Goal: Task Accomplishment & Management: Use online tool/utility

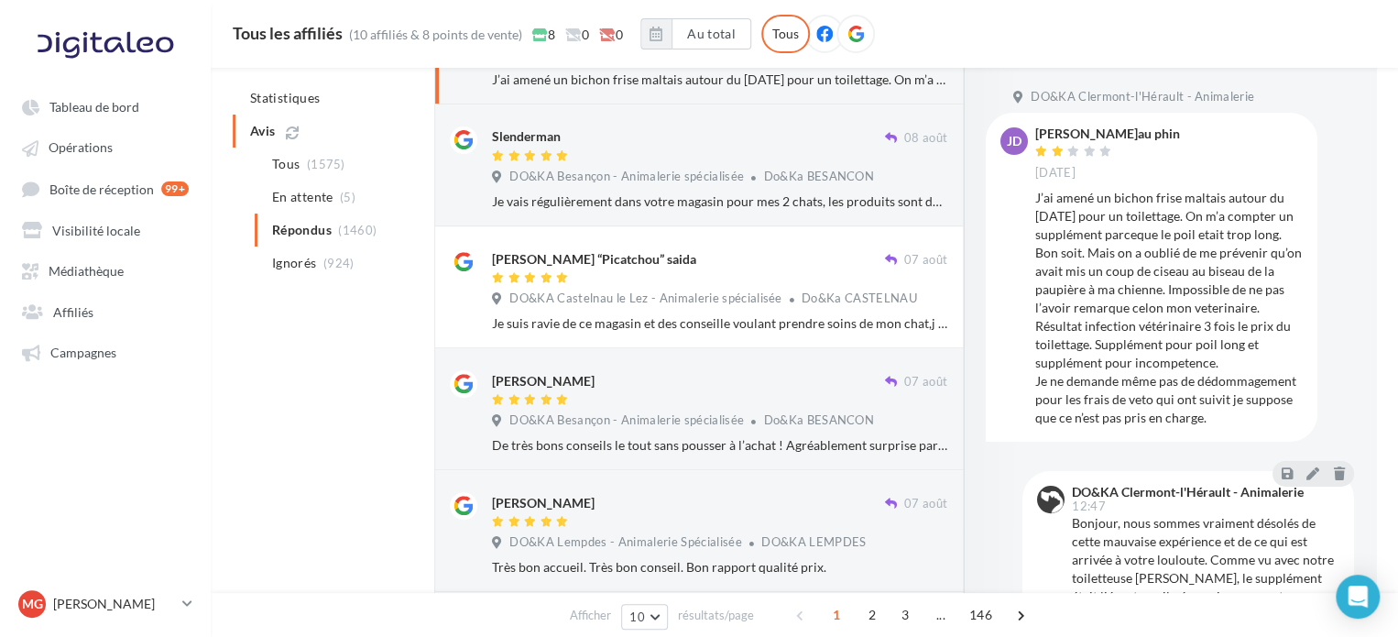
scroll to position [54, 0]
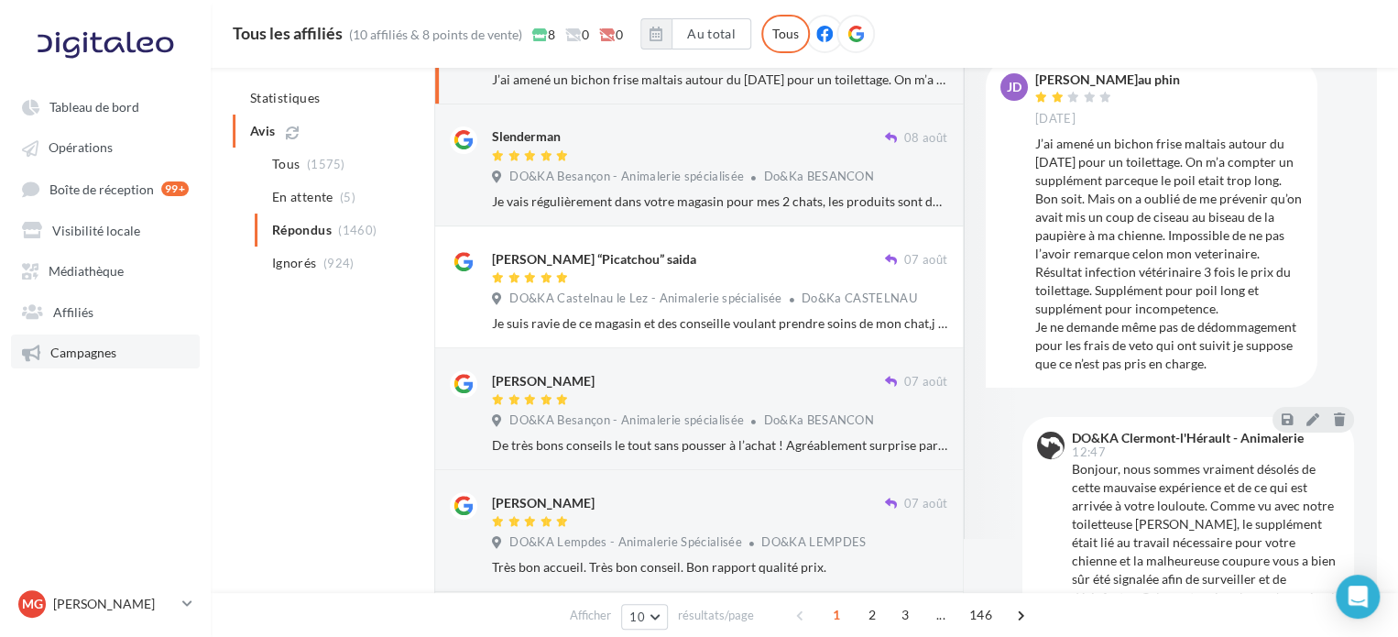
click at [89, 360] on span "Campagnes" at bounding box center [83, 352] width 66 height 16
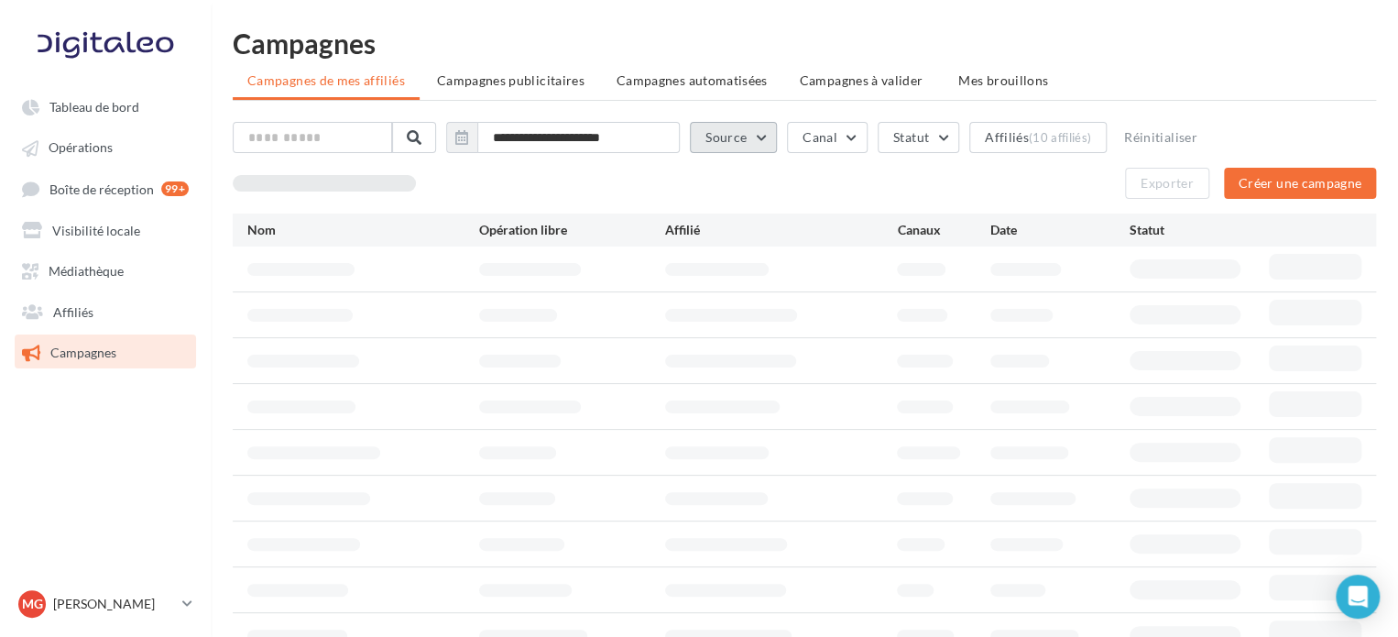
click at [766, 144] on button "Source" at bounding box center [733, 137] width 87 height 31
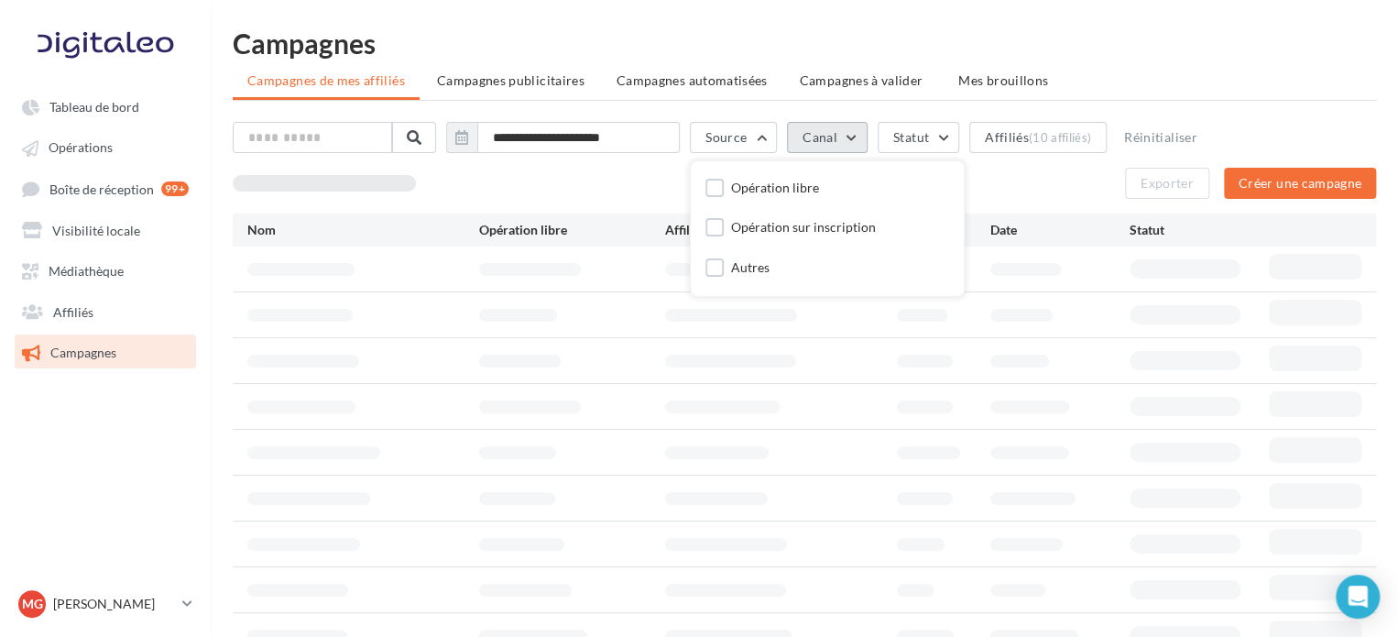
click at [843, 139] on button "Canal" at bounding box center [827, 137] width 81 height 31
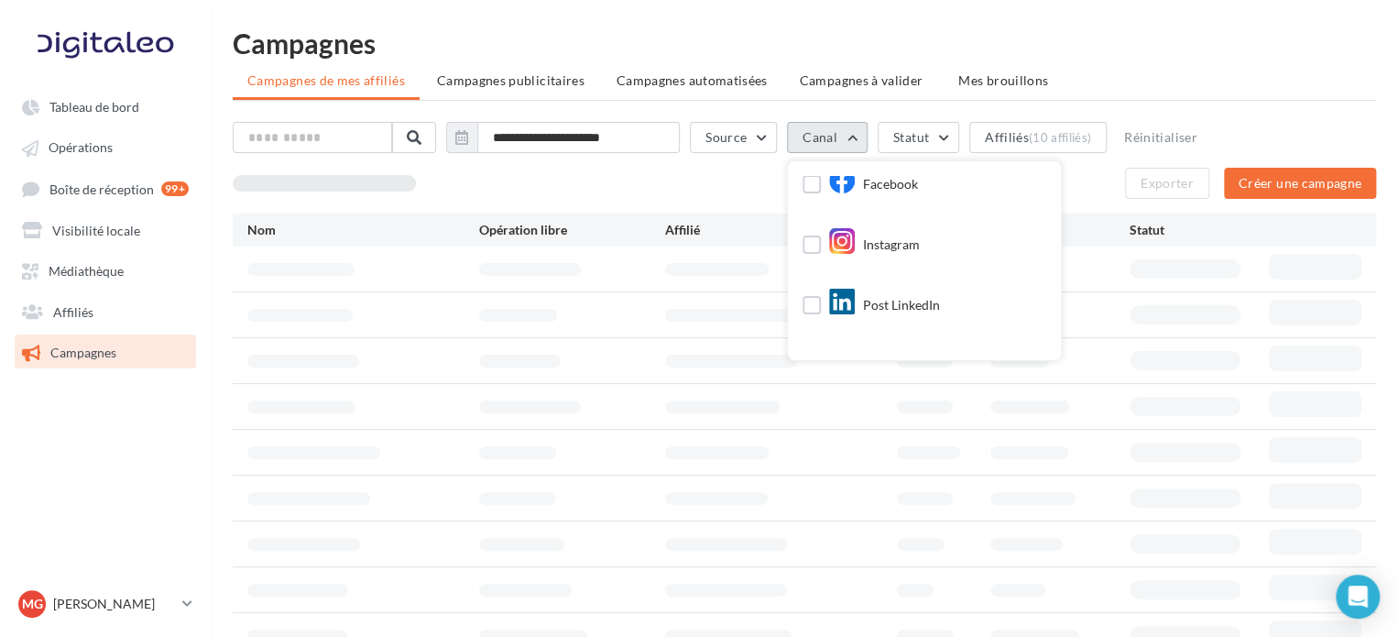
scroll to position [129, 0]
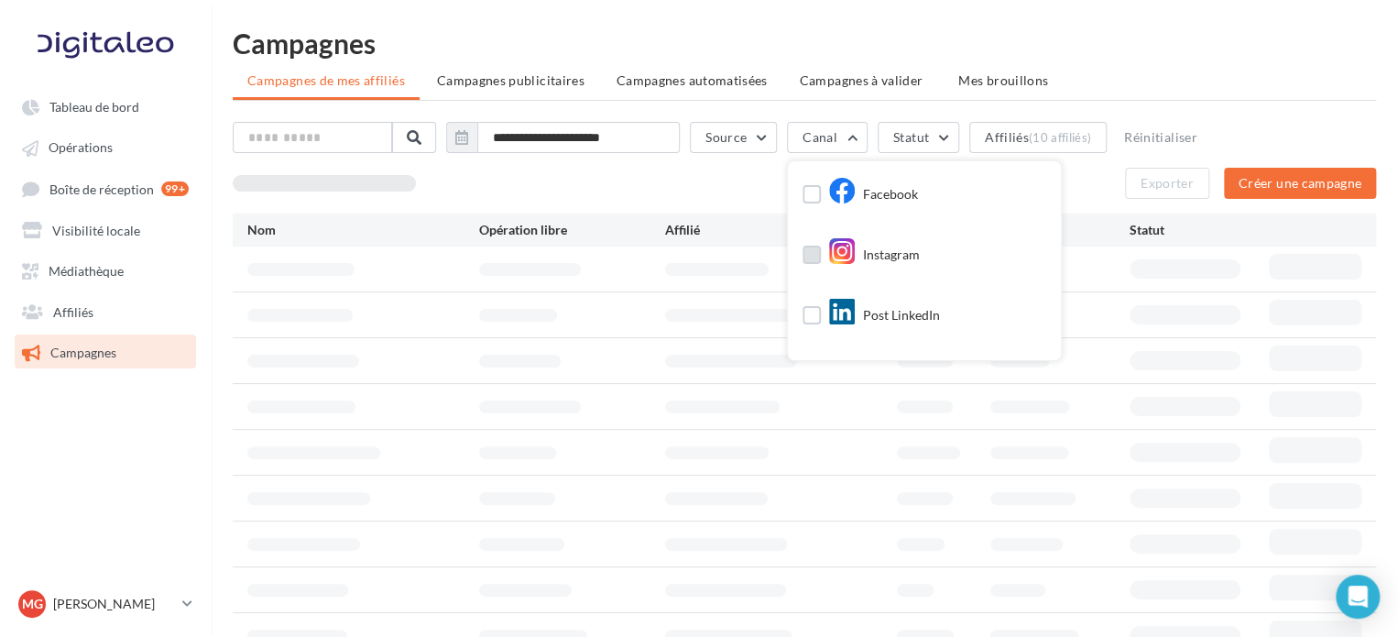
click at [821, 257] on label at bounding box center [812, 255] width 18 height 18
click at [821, 197] on label at bounding box center [812, 194] width 18 height 18
click at [1298, 137] on div "**********" at bounding box center [804, 141] width 1143 height 38
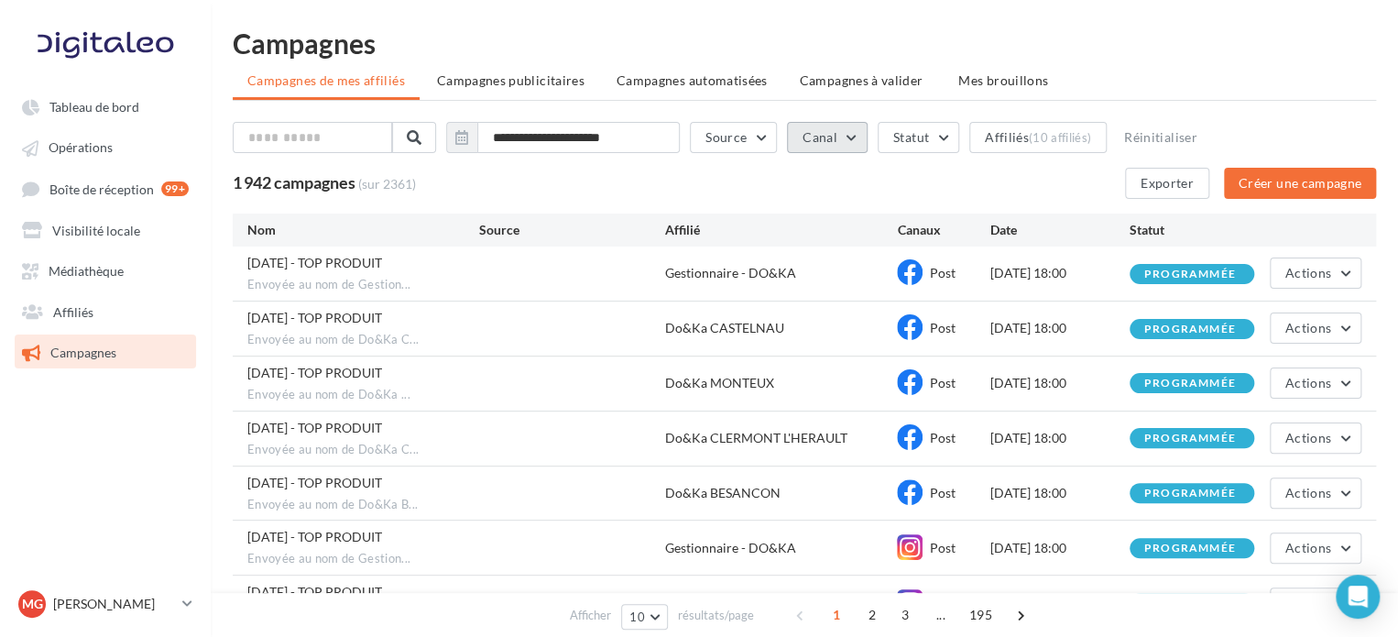
click at [850, 127] on button "Canal" at bounding box center [827, 137] width 81 height 31
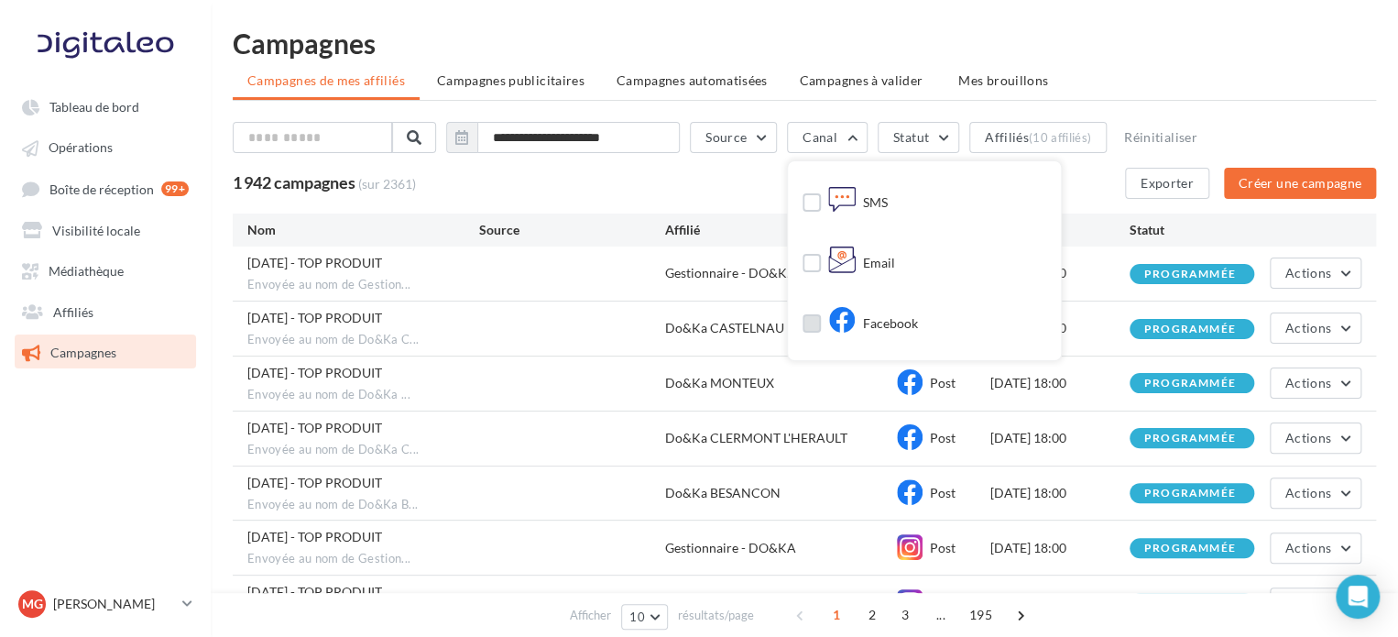
click at [877, 315] on div "Facebook" at bounding box center [873, 324] width 90 height 27
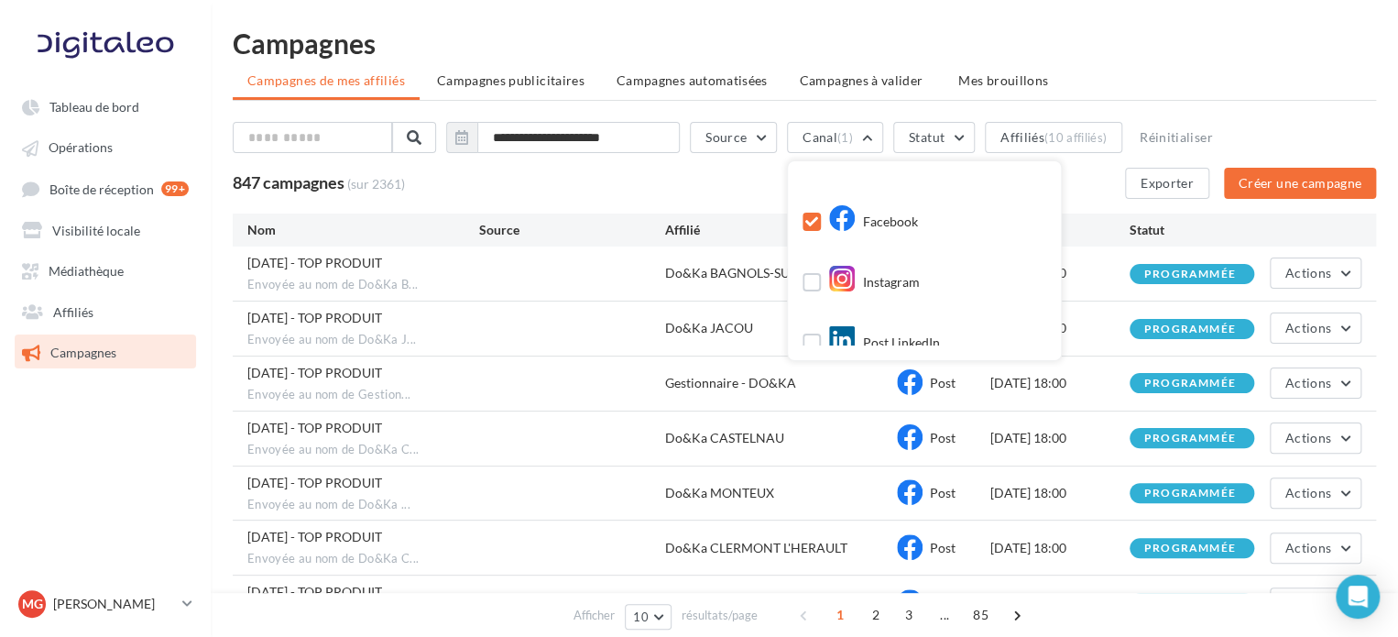
scroll to position [103, 0]
click at [821, 282] on label at bounding box center [812, 281] width 18 height 18
click at [683, 186] on div "1 699 campagnes (sur 2361) Exporter Créer une campagne" at bounding box center [804, 183] width 1143 height 31
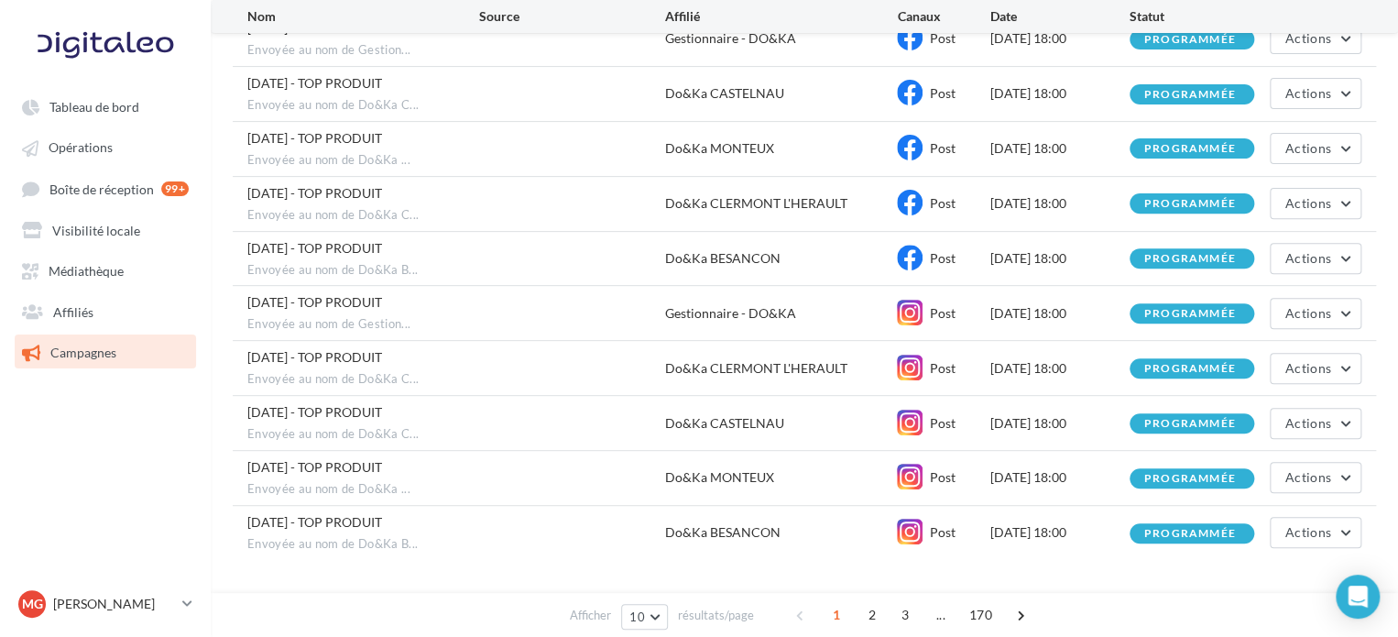
scroll to position [290, 0]
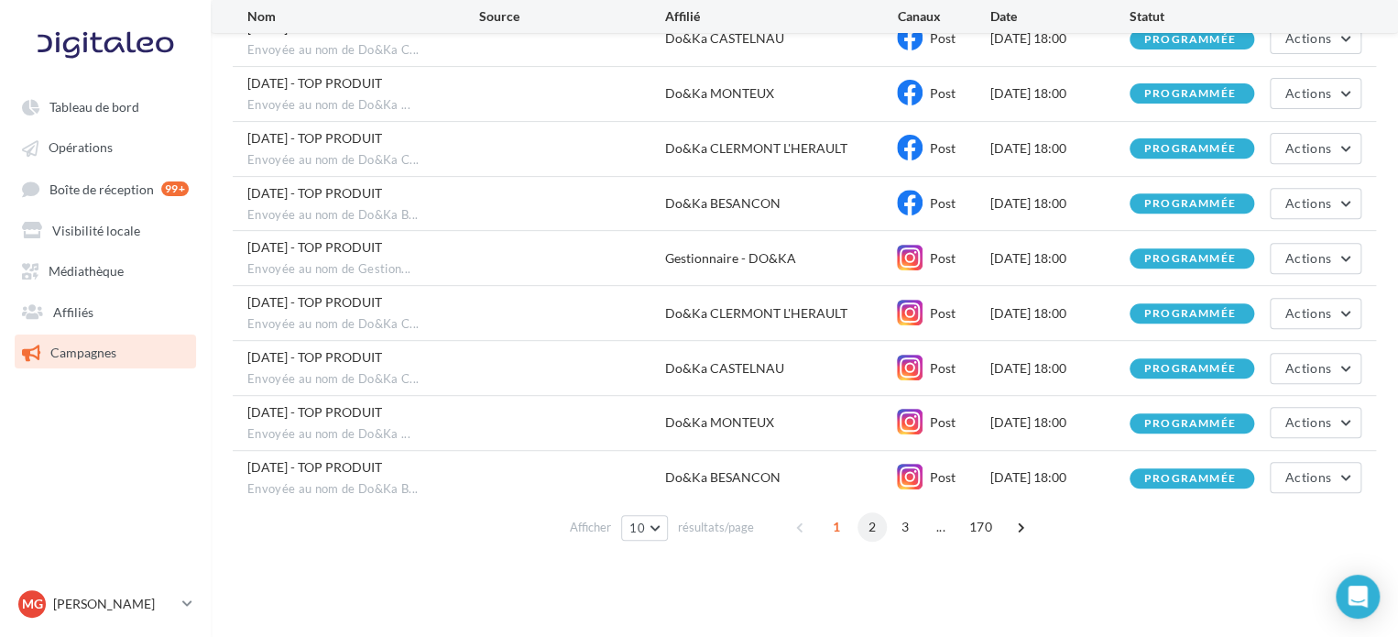
click at [872, 527] on span "2" at bounding box center [872, 526] width 29 height 29
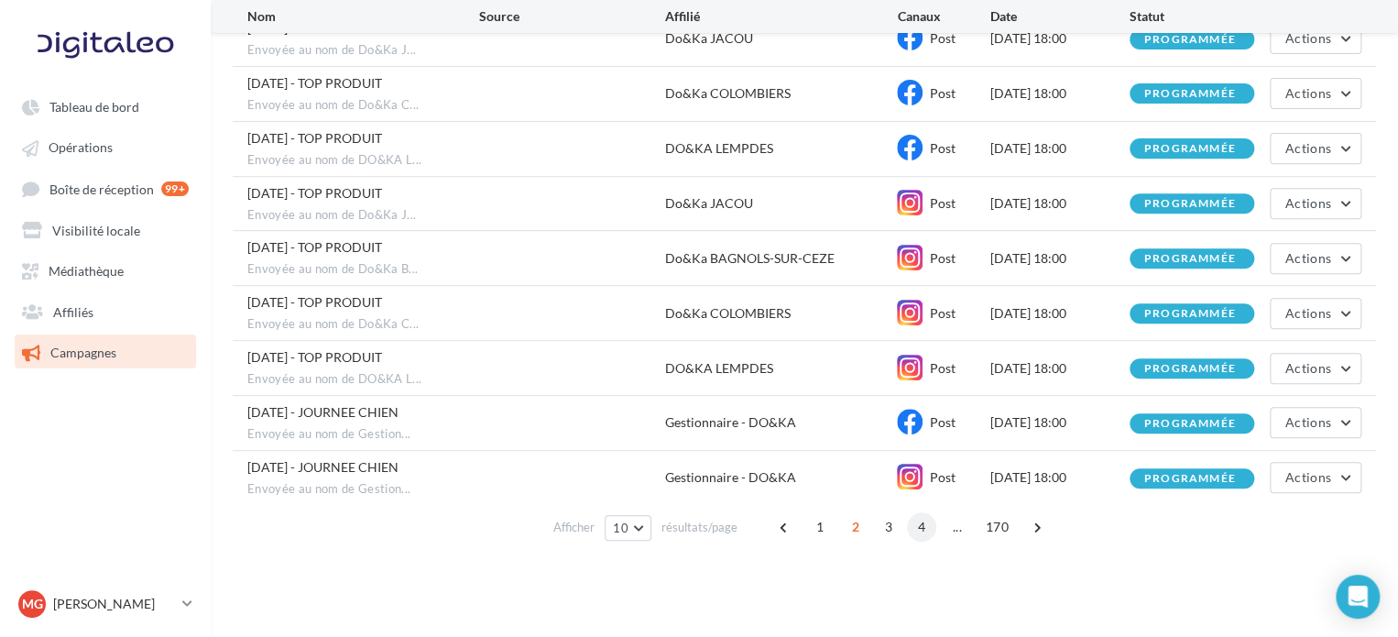
click at [913, 526] on span "4" at bounding box center [921, 526] width 29 height 29
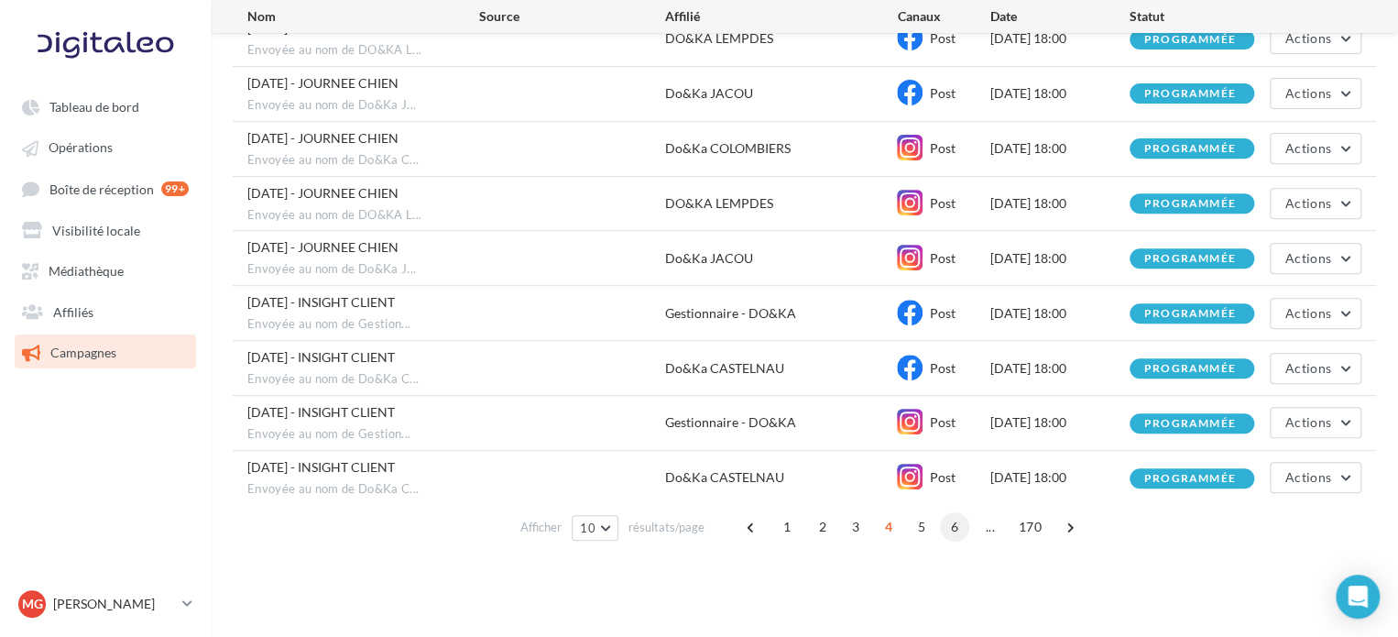
click at [957, 526] on span "6" at bounding box center [954, 526] width 29 height 29
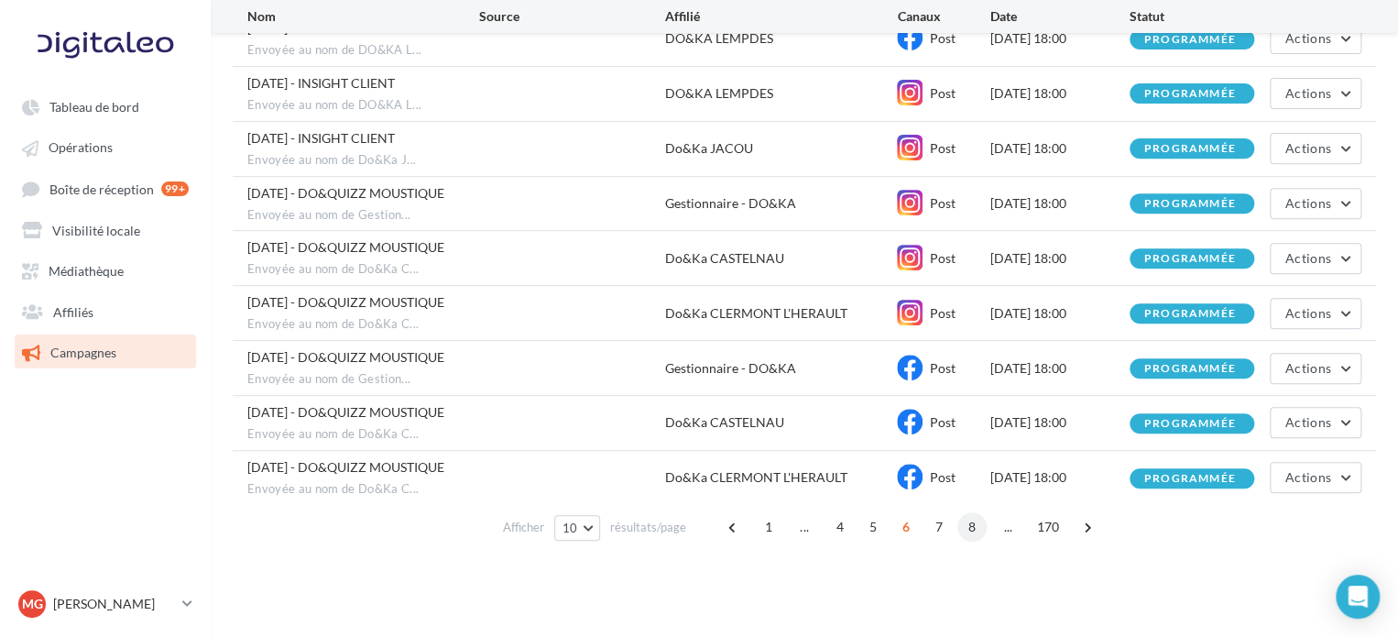
click at [971, 525] on span "8" at bounding box center [971, 526] width 29 height 29
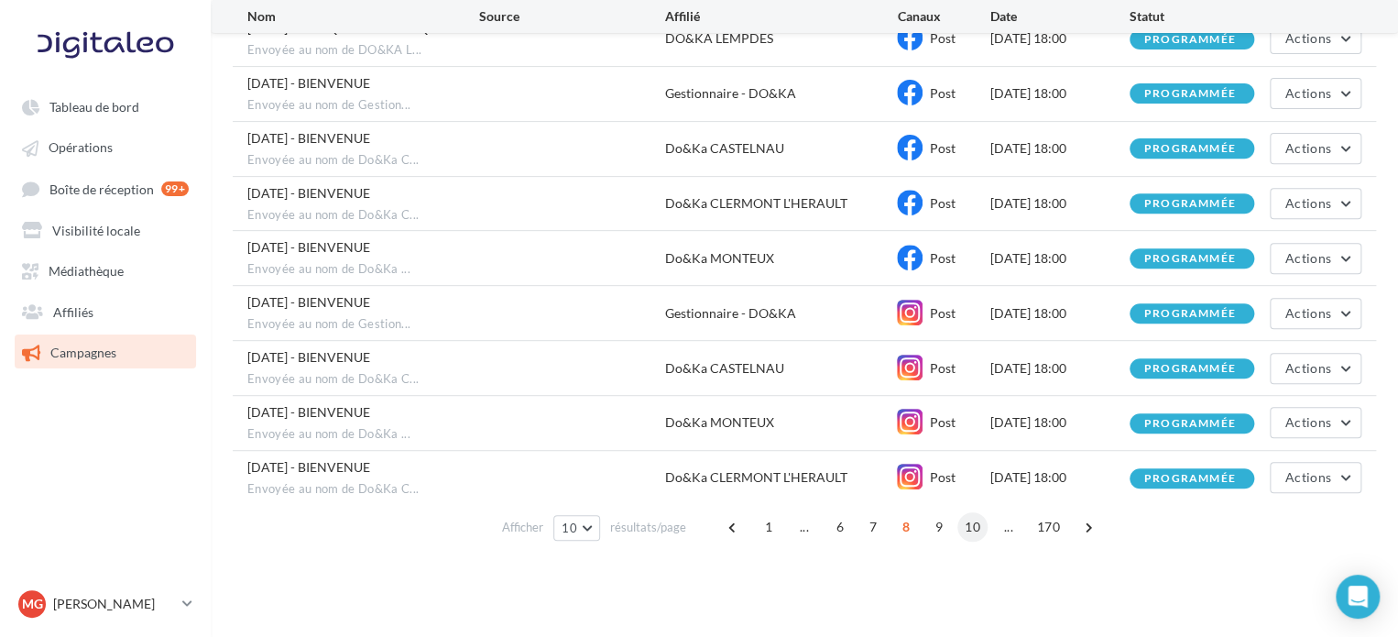
click at [971, 524] on span "10" at bounding box center [972, 526] width 30 height 29
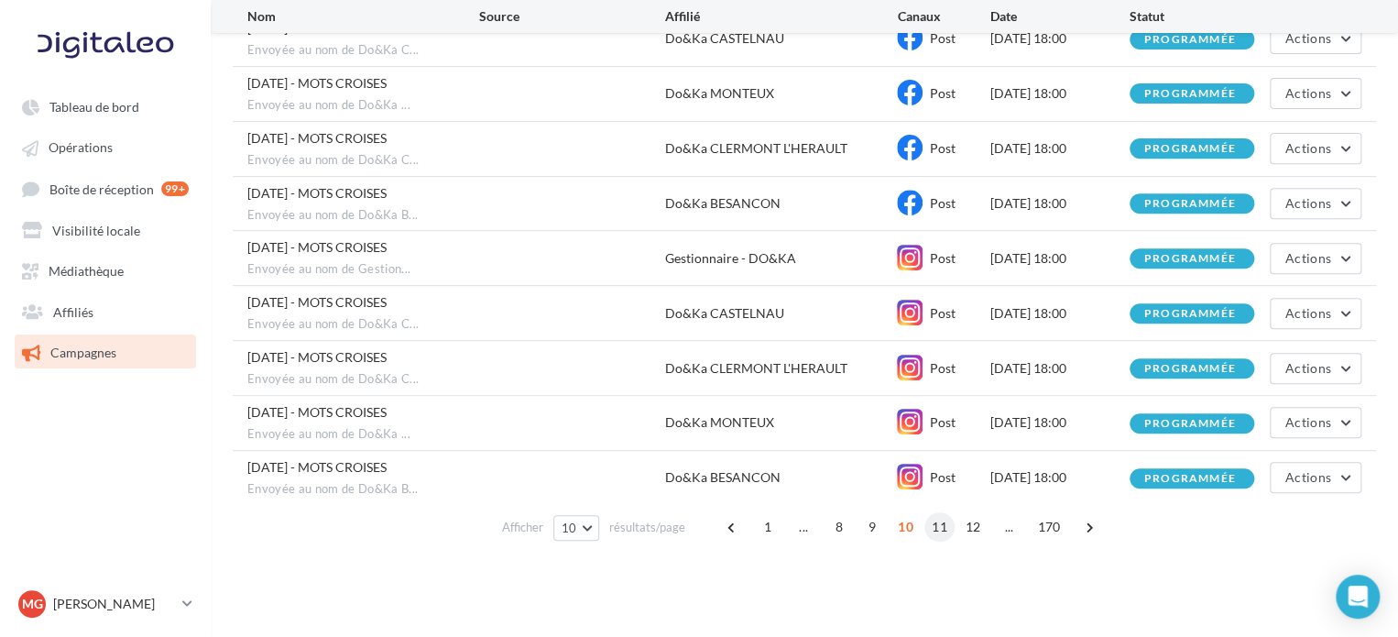
click at [938, 523] on span "11" at bounding box center [939, 526] width 30 height 29
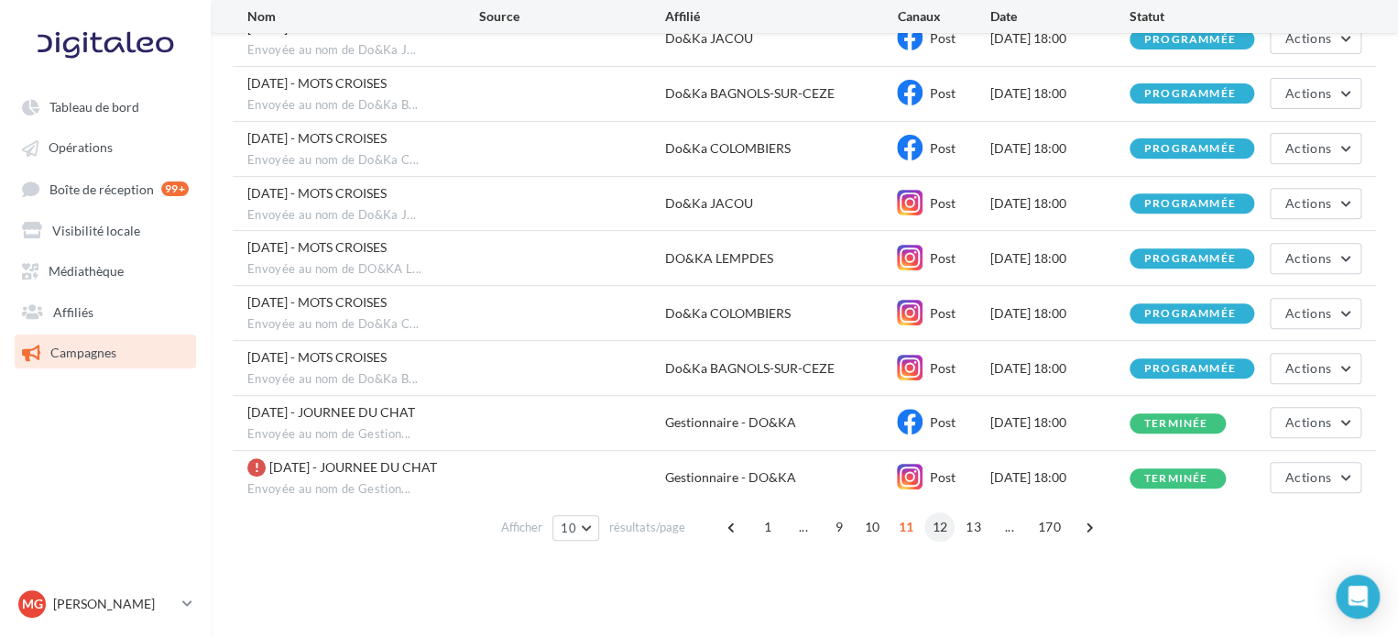
click at [935, 523] on span "12" at bounding box center [939, 526] width 30 height 29
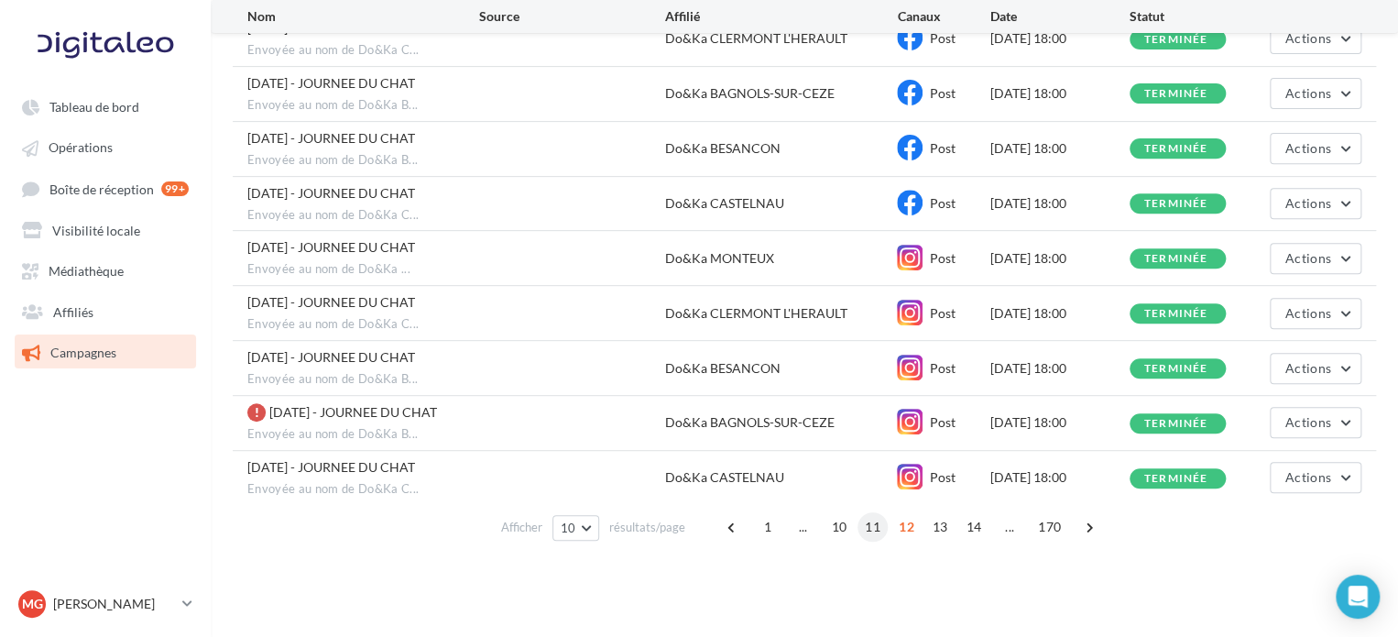
click at [868, 523] on span "11" at bounding box center [873, 526] width 30 height 29
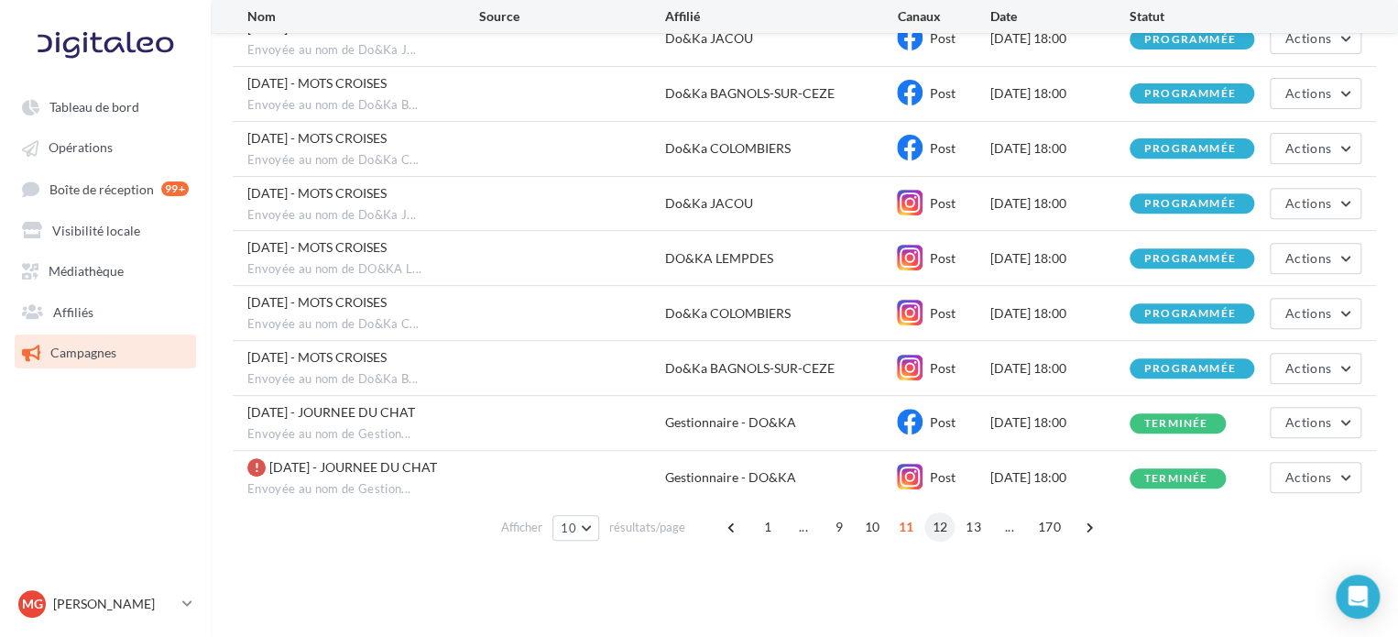
click at [931, 523] on span "12" at bounding box center [939, 526] width 30 height 29
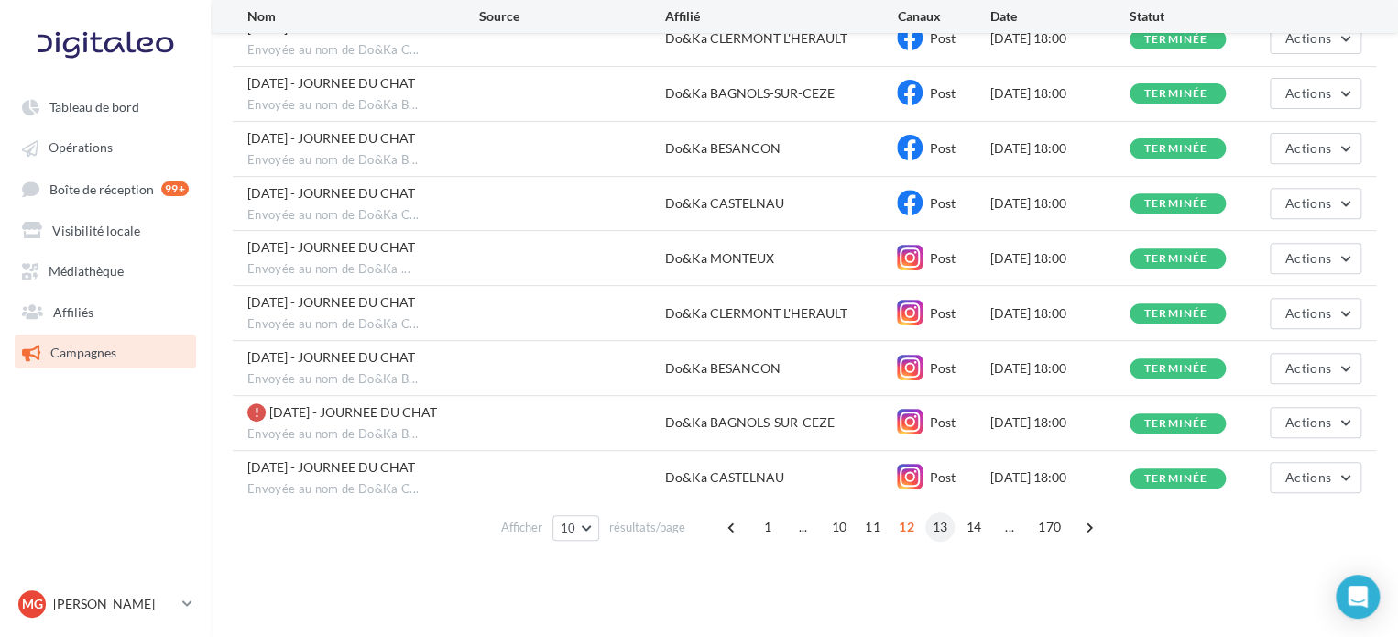
click at [945, 525] on span "13" at bounding box center [940, 526] width 30 height 29
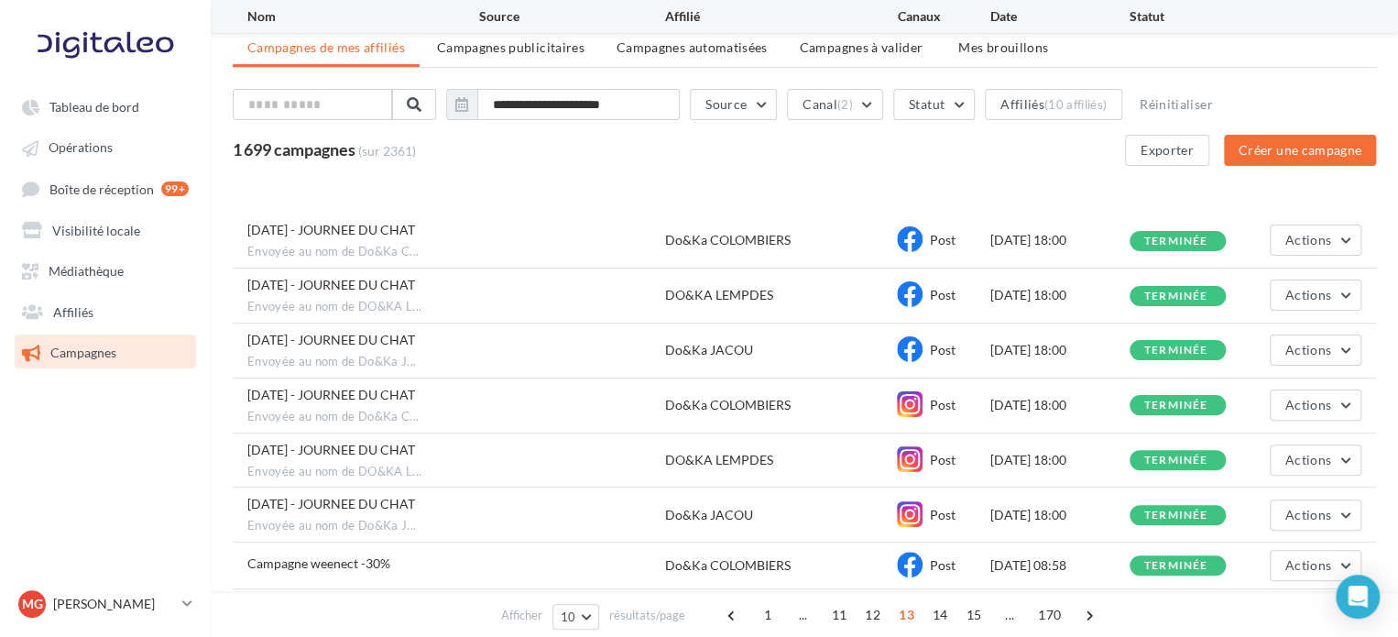
scroll to position [257, 0]
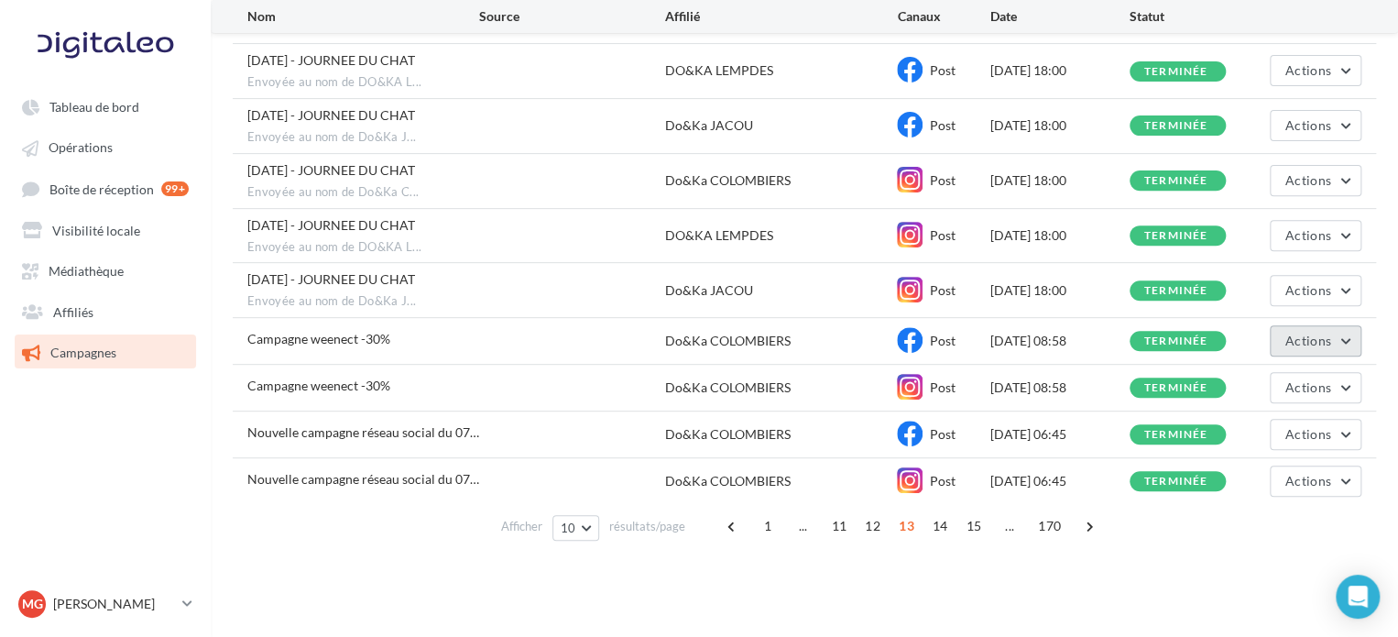
click at [1343, 340] on button "Actions" at bounding box center [1316, 340] width 92 height 31
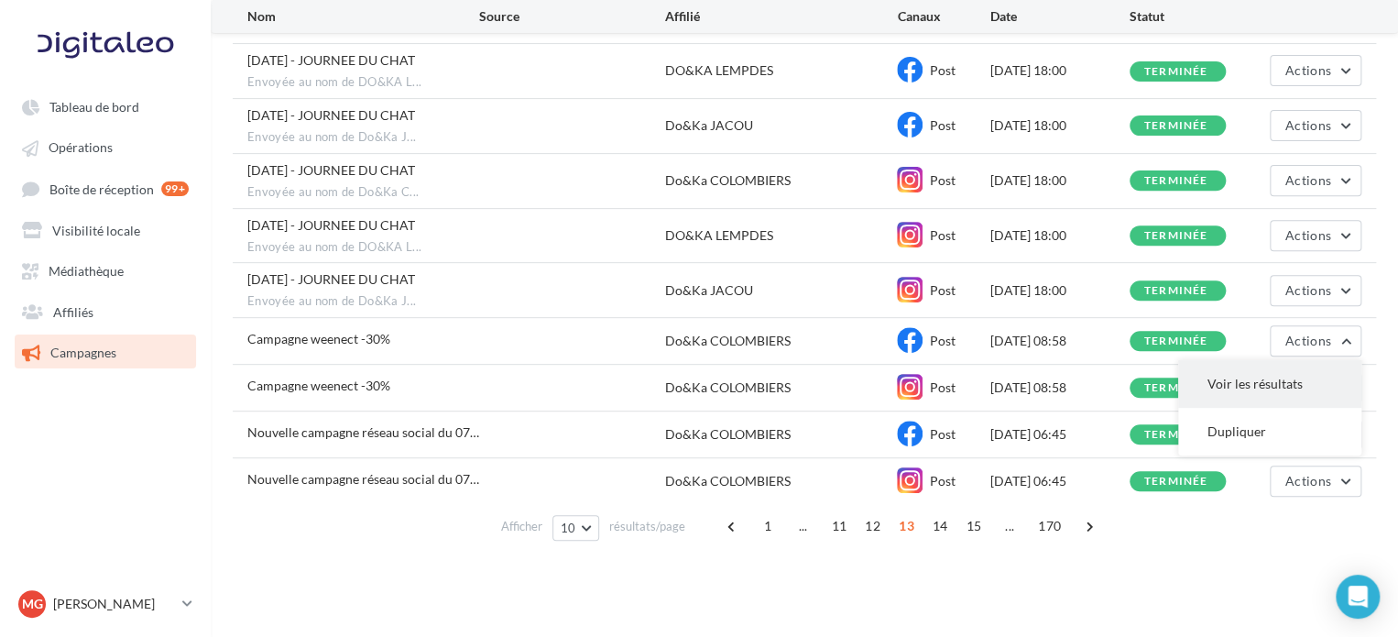
click at [1275, 379] on button "Voir les résultats" at bounding box center [1269, 384] width 183 height 48
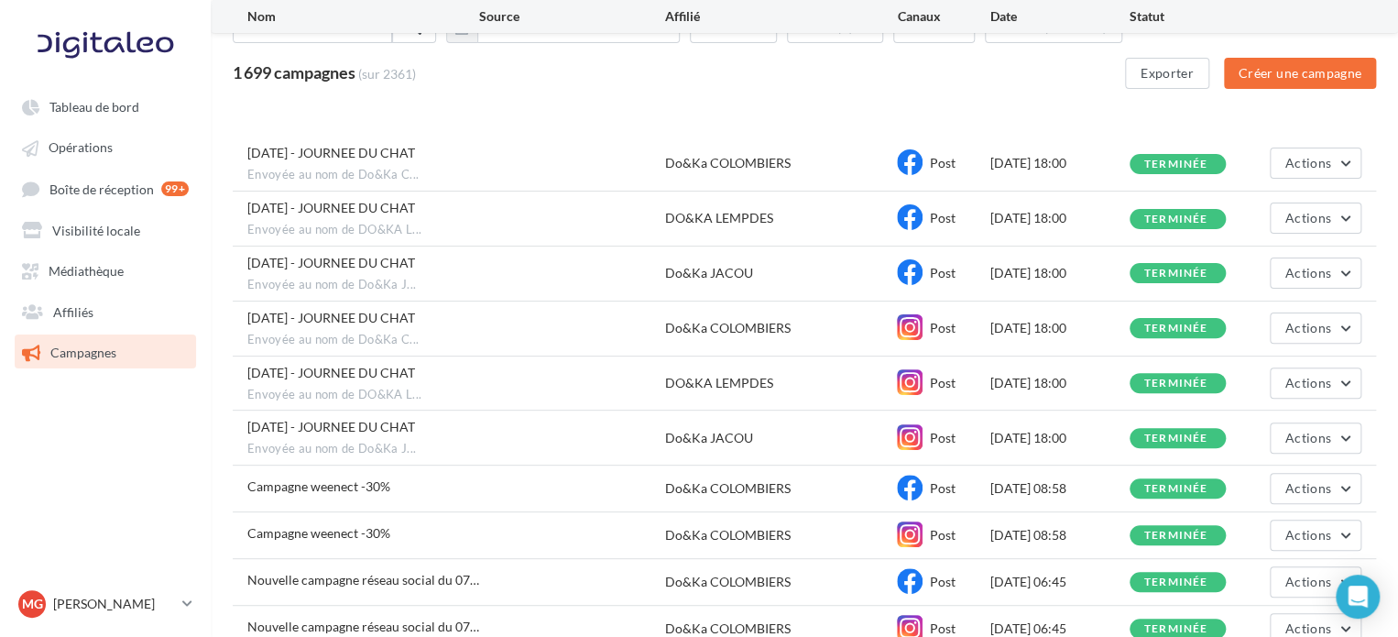
scroll to position [257, 0]
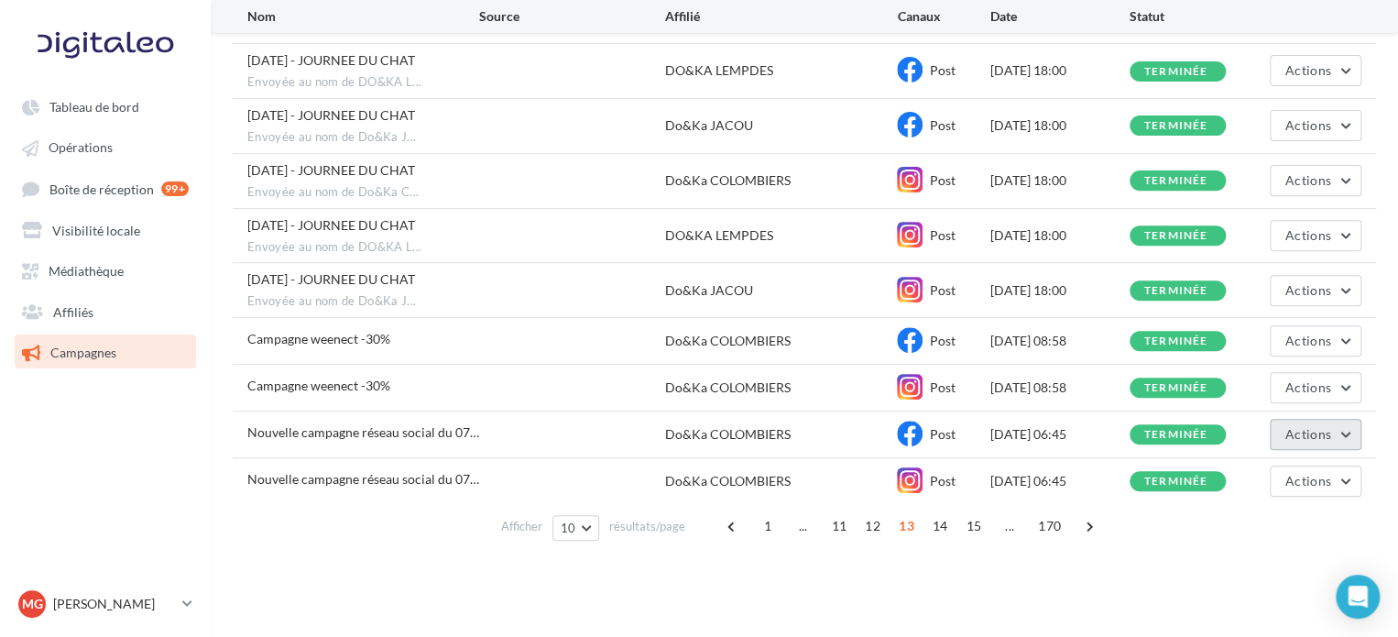
click at [1343, 431] on button "Actions" at bounding box center [1316, 434] width 92 height 31
click at [1290, 475] on button "Voir les résultats" at bounding box center [1269, 478] width 183 height 48
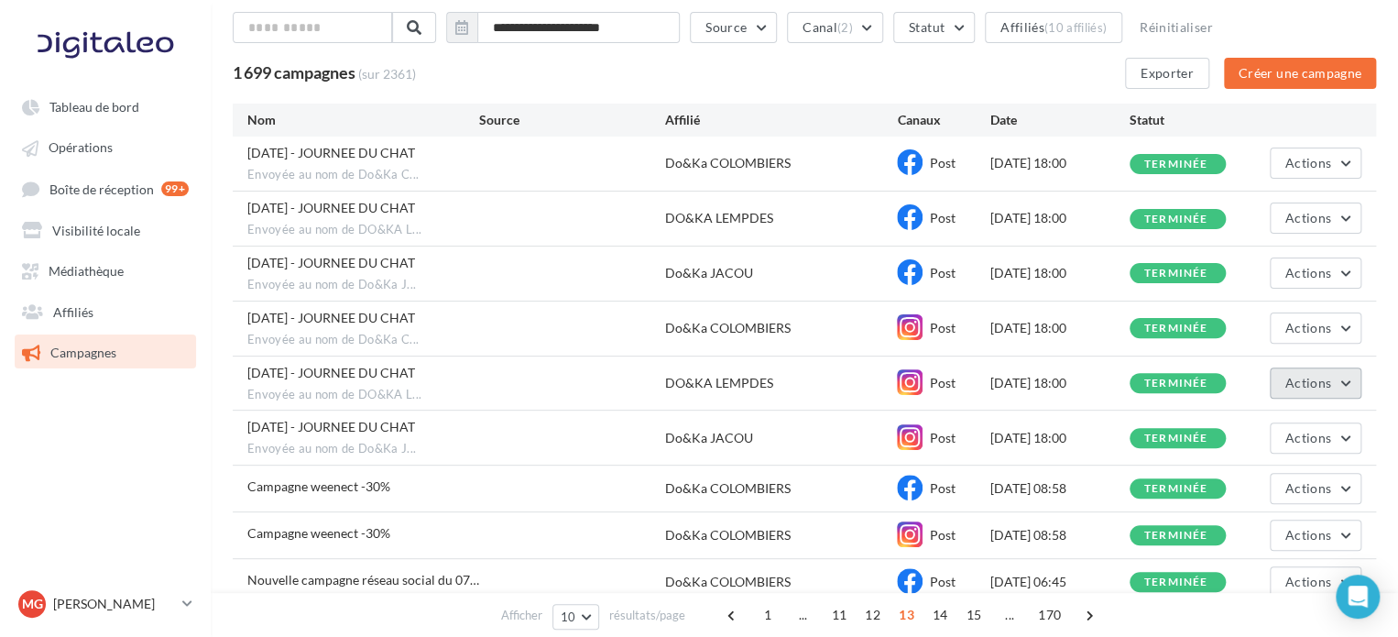
scroll to position [257, 0]
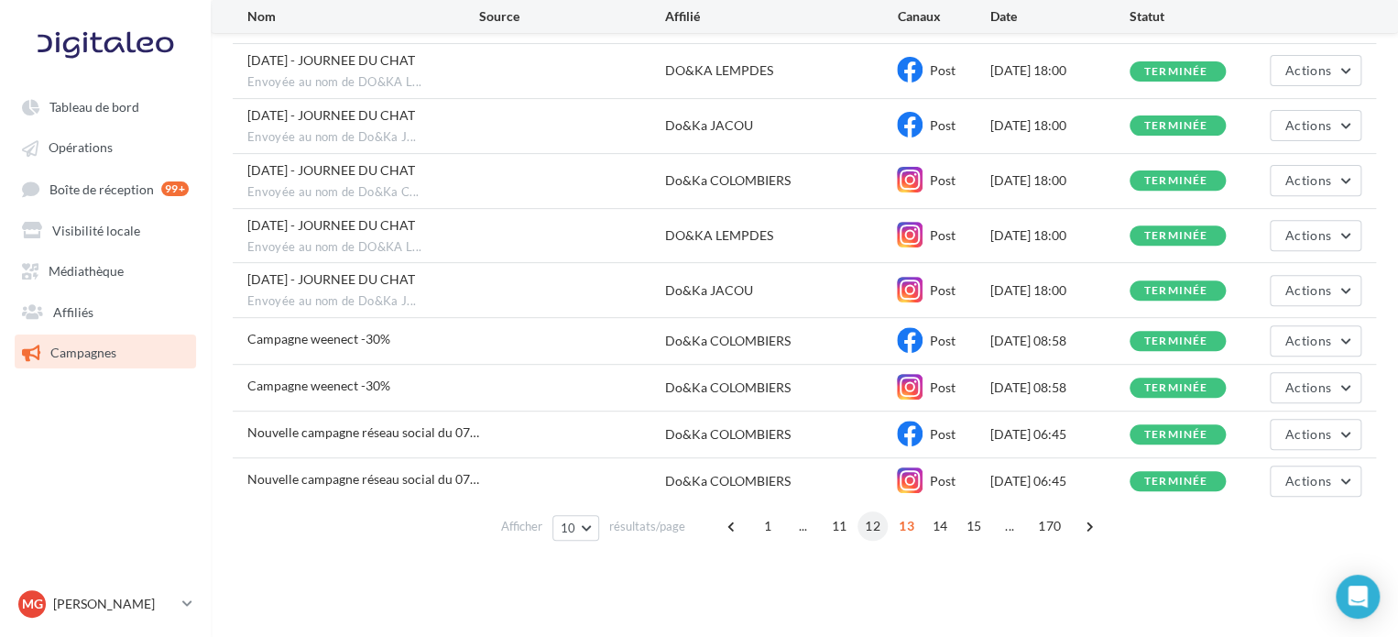
click at [866, 520] on span "12" at bounding box center [873, 525] width 30 height 29
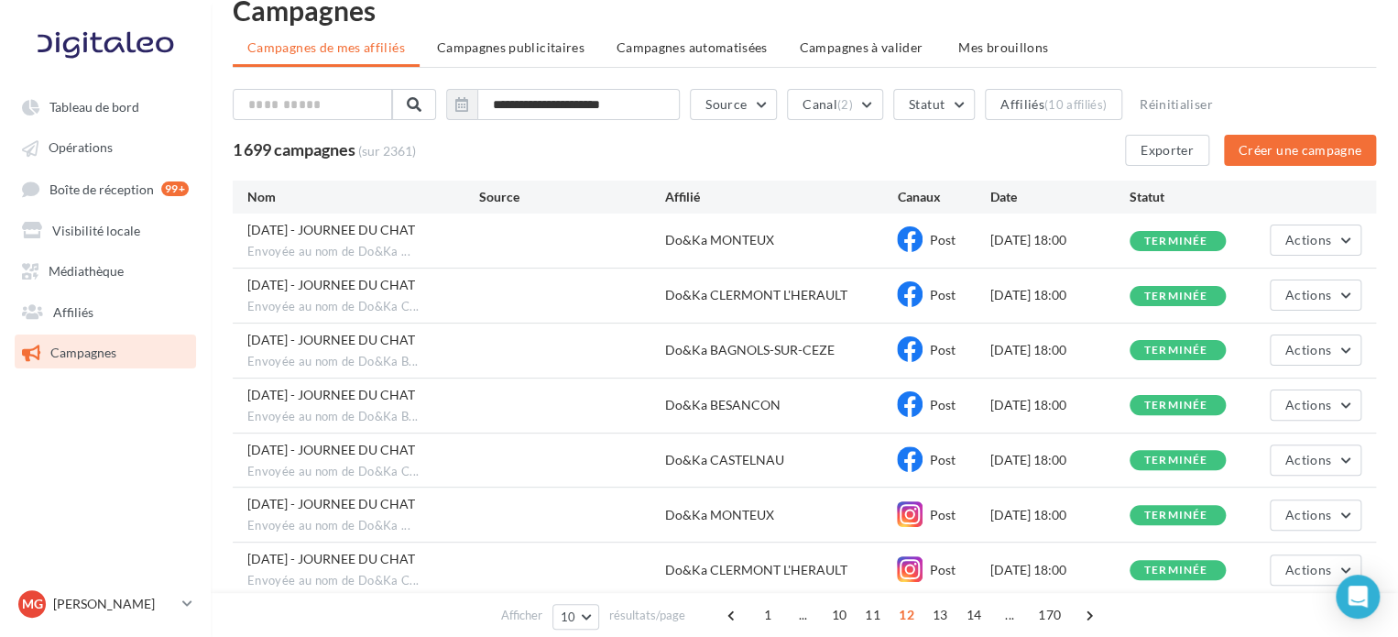
scroll to position [290, 0]
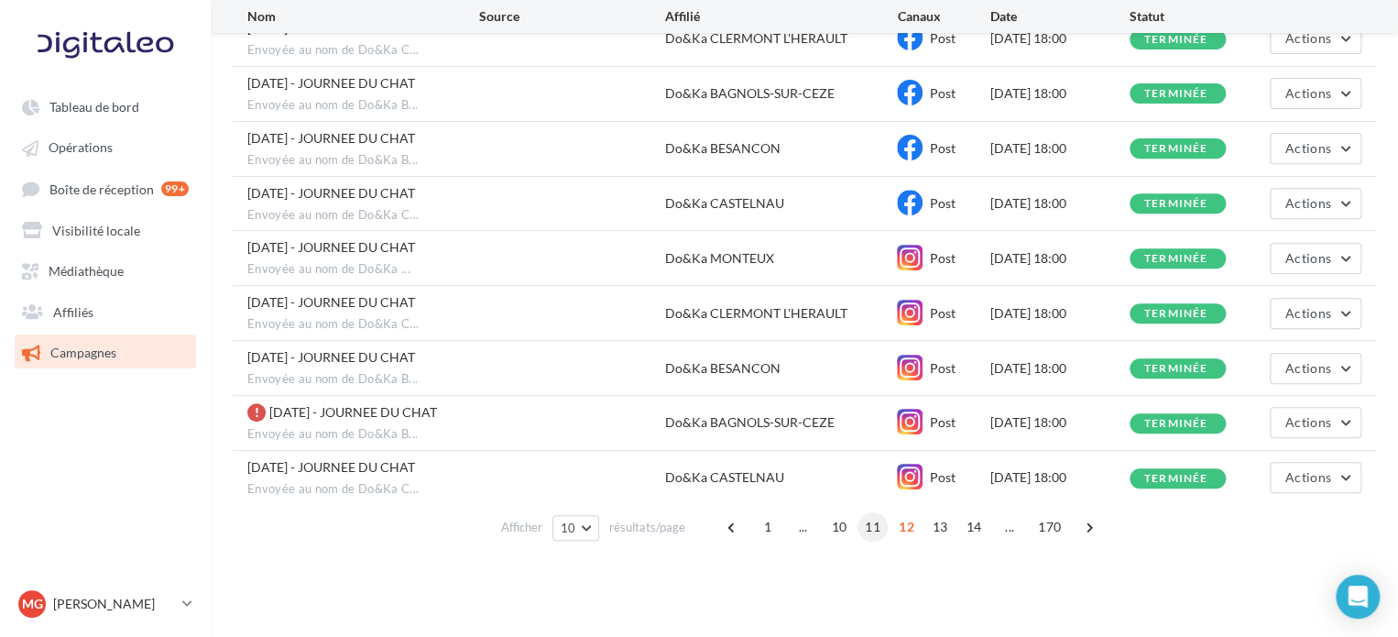
click at [872, 519] on span "11" at bounding box center [873, 526] width 30 height 29
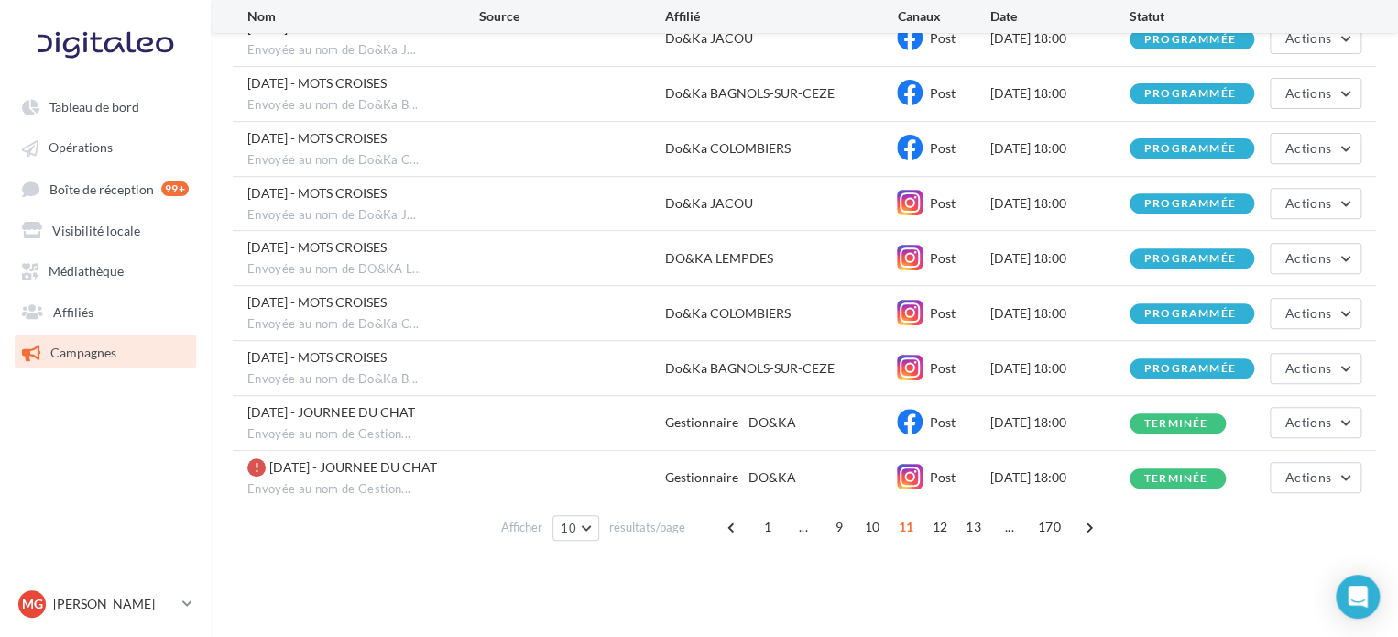
scroll to position [289, 0]
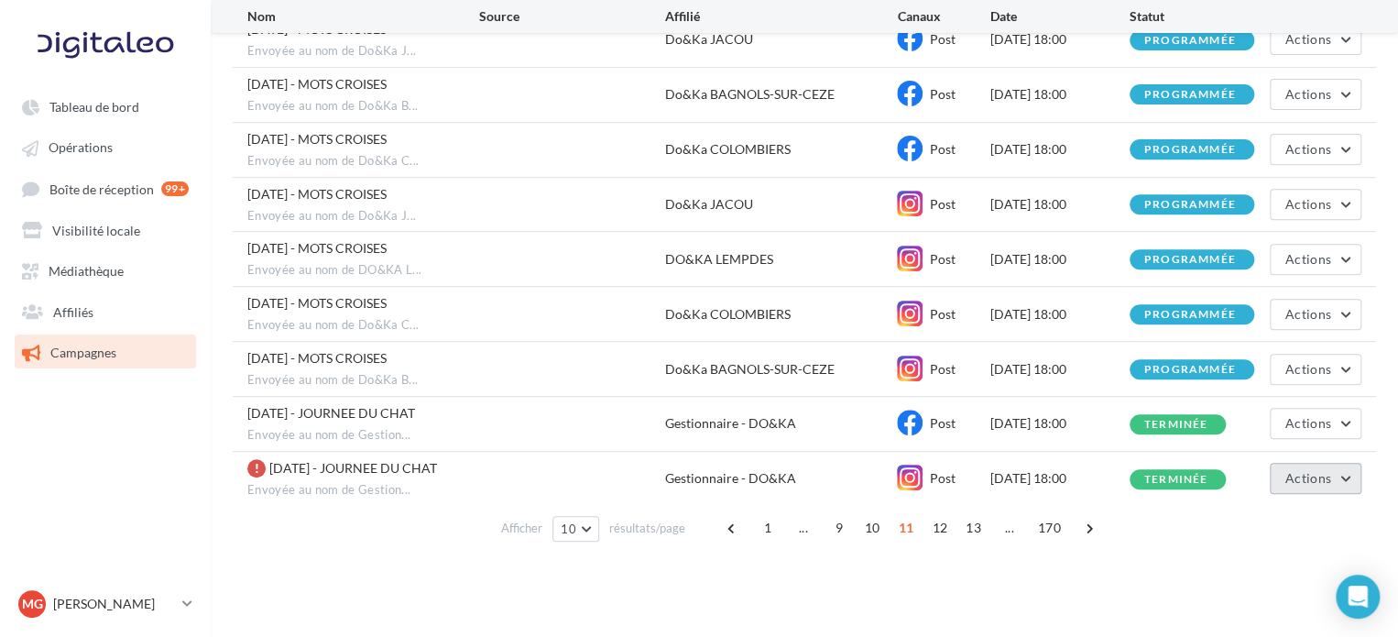
click at [1349, 479] on button "Actions" at bounding box center [1316, 478] width 92 height 31
click at [1277, 520] on button "Voir les résultats" at bounding box center [1269, 521] width 183 height 48
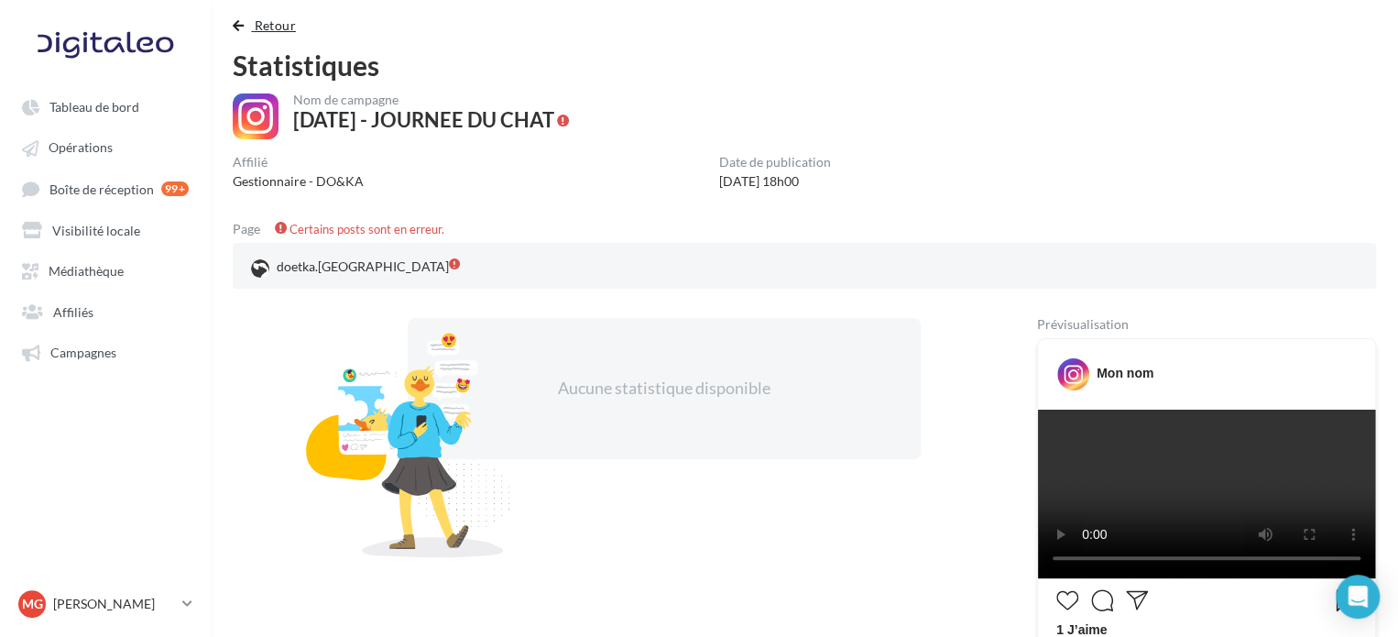
click at [269, 24] on span "Retour" at bounding box center [275, 25] width 41 height 16
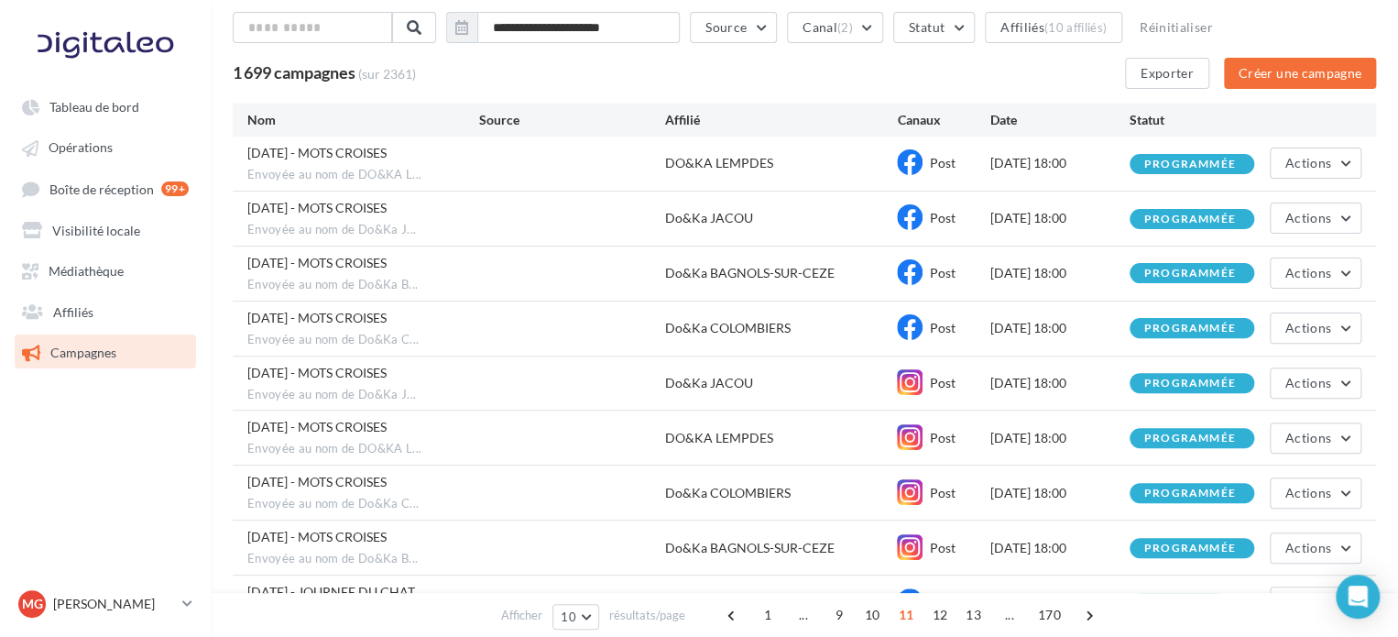
scroll to position [290, 0]
